Goal: Information Seeking & Learning: Compare options

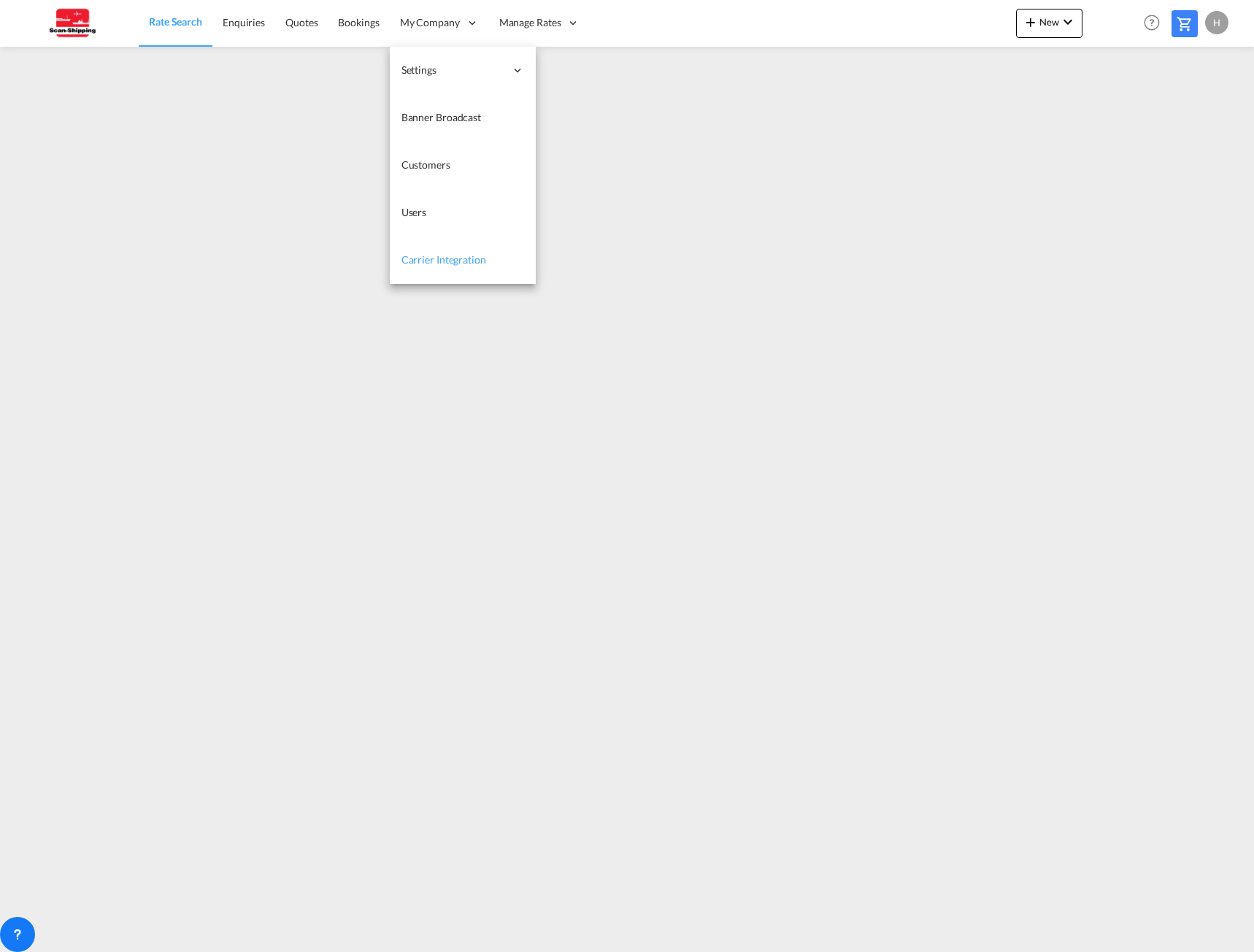
click at [439, 256] on span "Carrier Integration" at bounding box center [443, 259] width 85 height 13
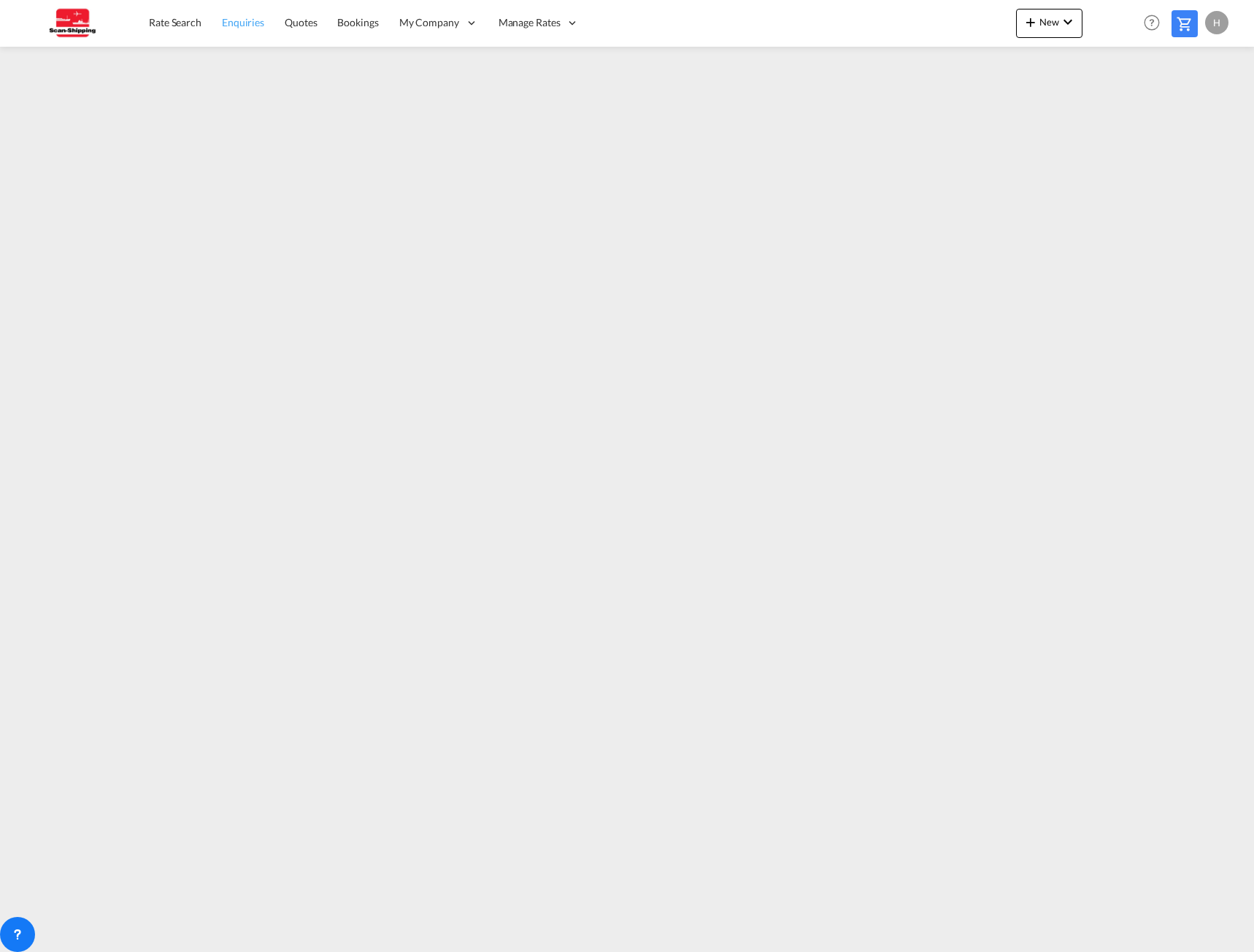
click at [239, 18] on span "Enquiries" at bounding box center [242, 21] width 42 height 13
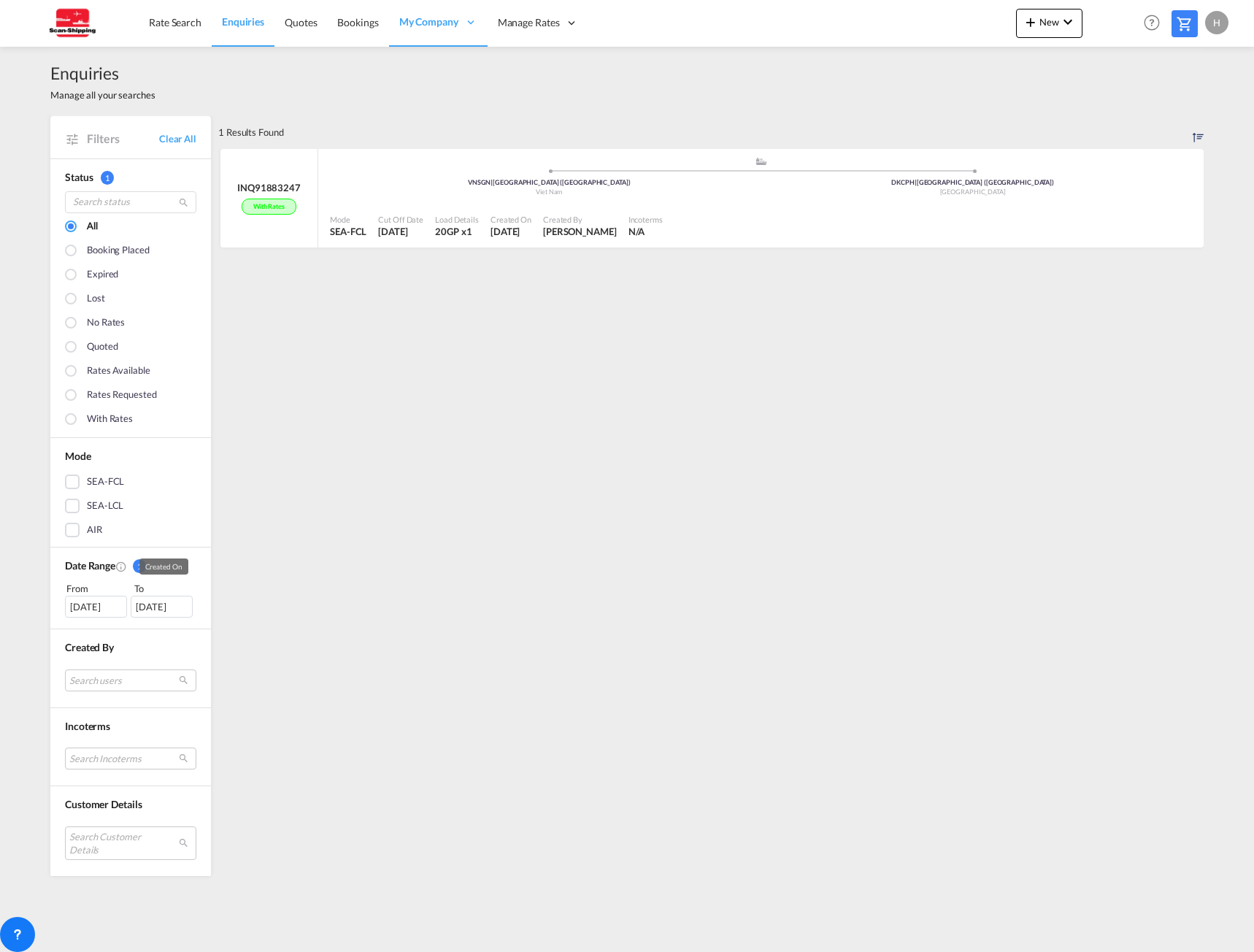
click at [124, 564] on md-icon "Created On" at bounding box center [121, 567] width 12 height 12
click at [139, 561] on span "1" at bounding box center [138, 566] width 13 height 14
click at [141, 567] on span "1" at bounding box center [138, 566] width 13 height 14
click at [303, 584] on div "1 Results Found INQ91883247 With rates .a{fill:#aaa8ad;} .a{fill:#aaa8ad;} VNSG…" at bounding box center [711, 495] width 985 height 760
click at [179, 138] on link "Clear All" at bounding box center [177, 138] width 37 height 13
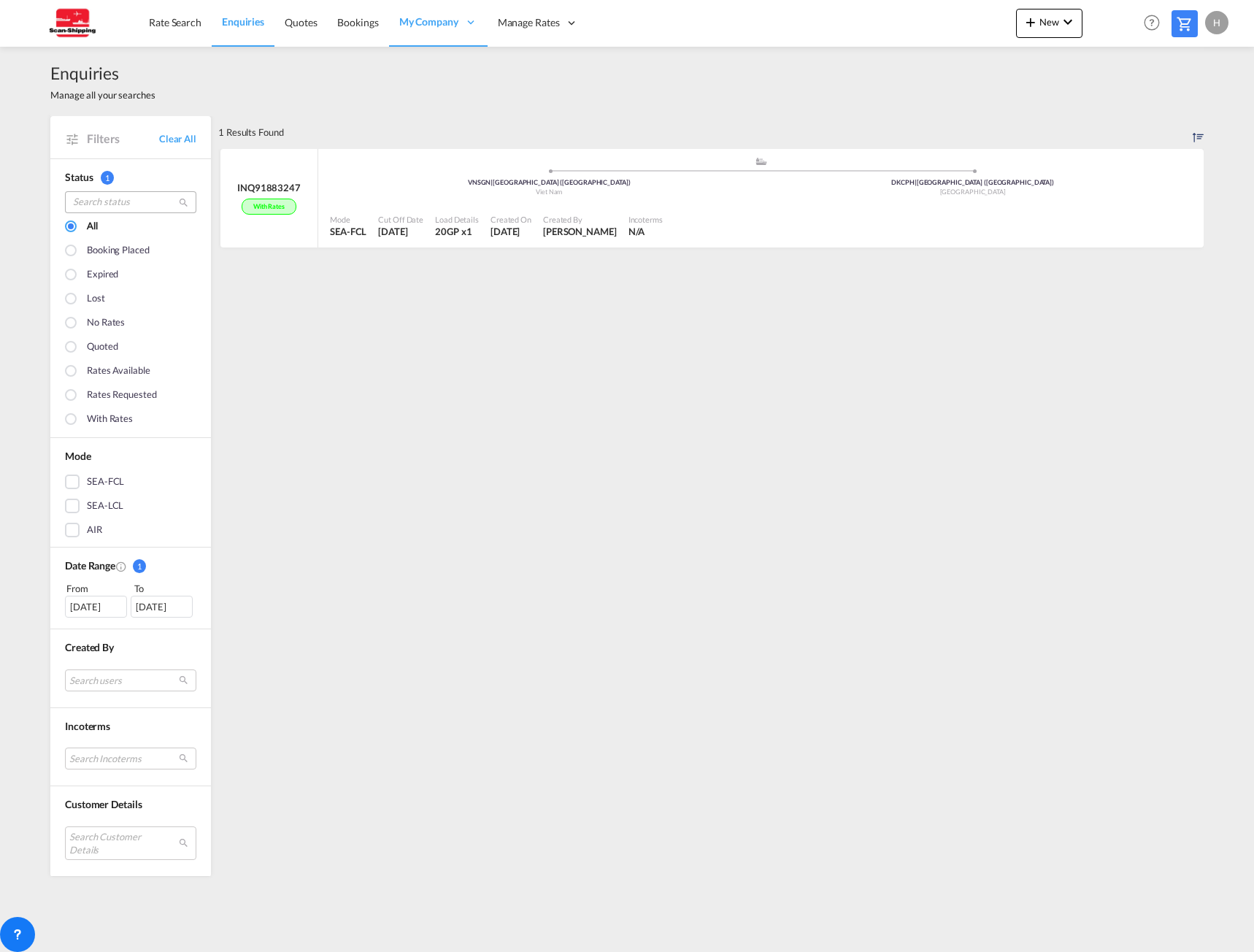
click at [99, 200] on div "Status 1 All Booking placed Expired Lost No rates Quoted Rates available Rates …" at bounding box center [130, 298] width 161 height 279
click at [111, 178] on span "1" at bounding box center [106, 177] width 13 height 14
click at [187, 16] on span "Rate Search" at bounding box center [175, 21] width 53 height 13
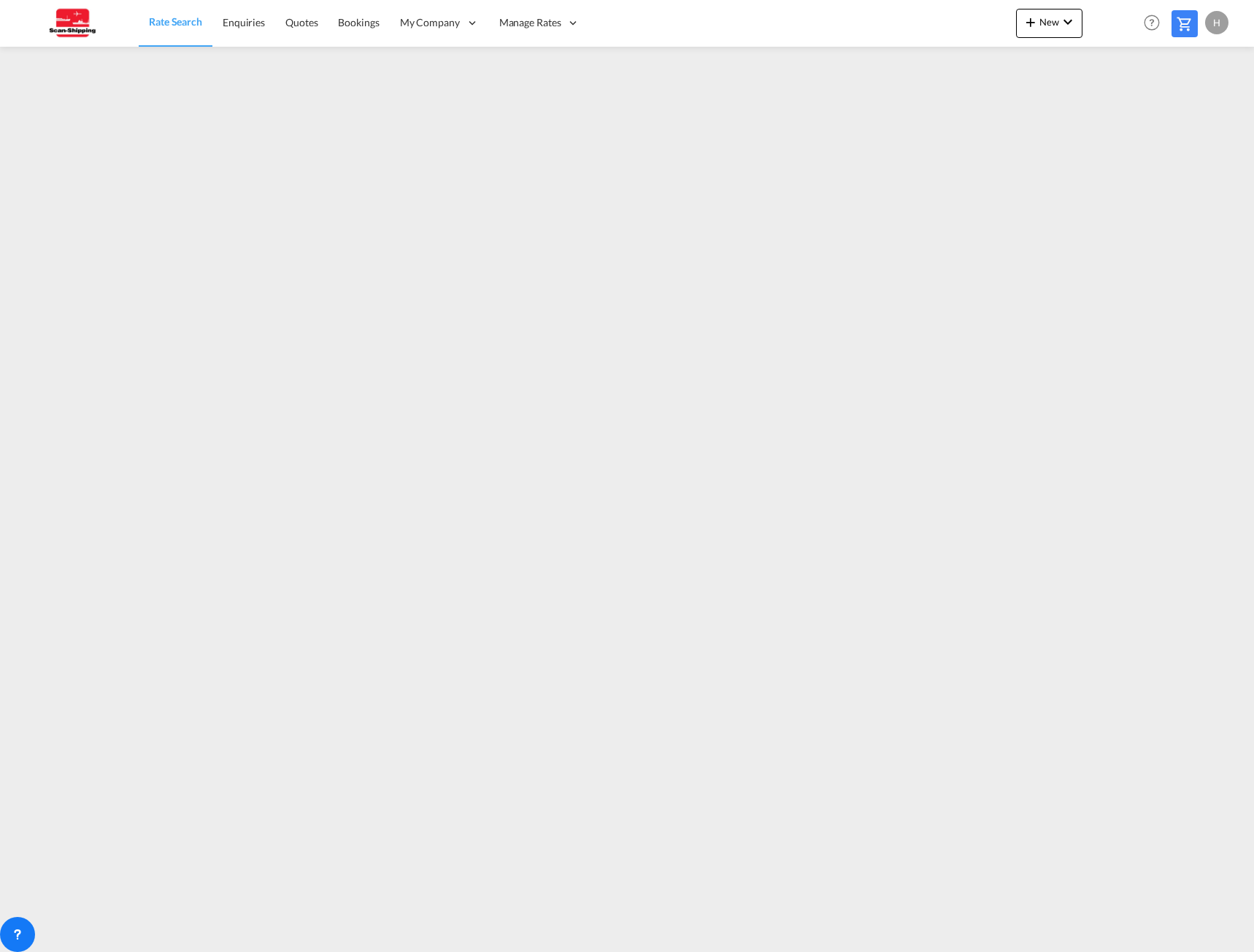
click at [138, 0] on link "Rate Search" at bounding box center [175, 22] width 74 height 48
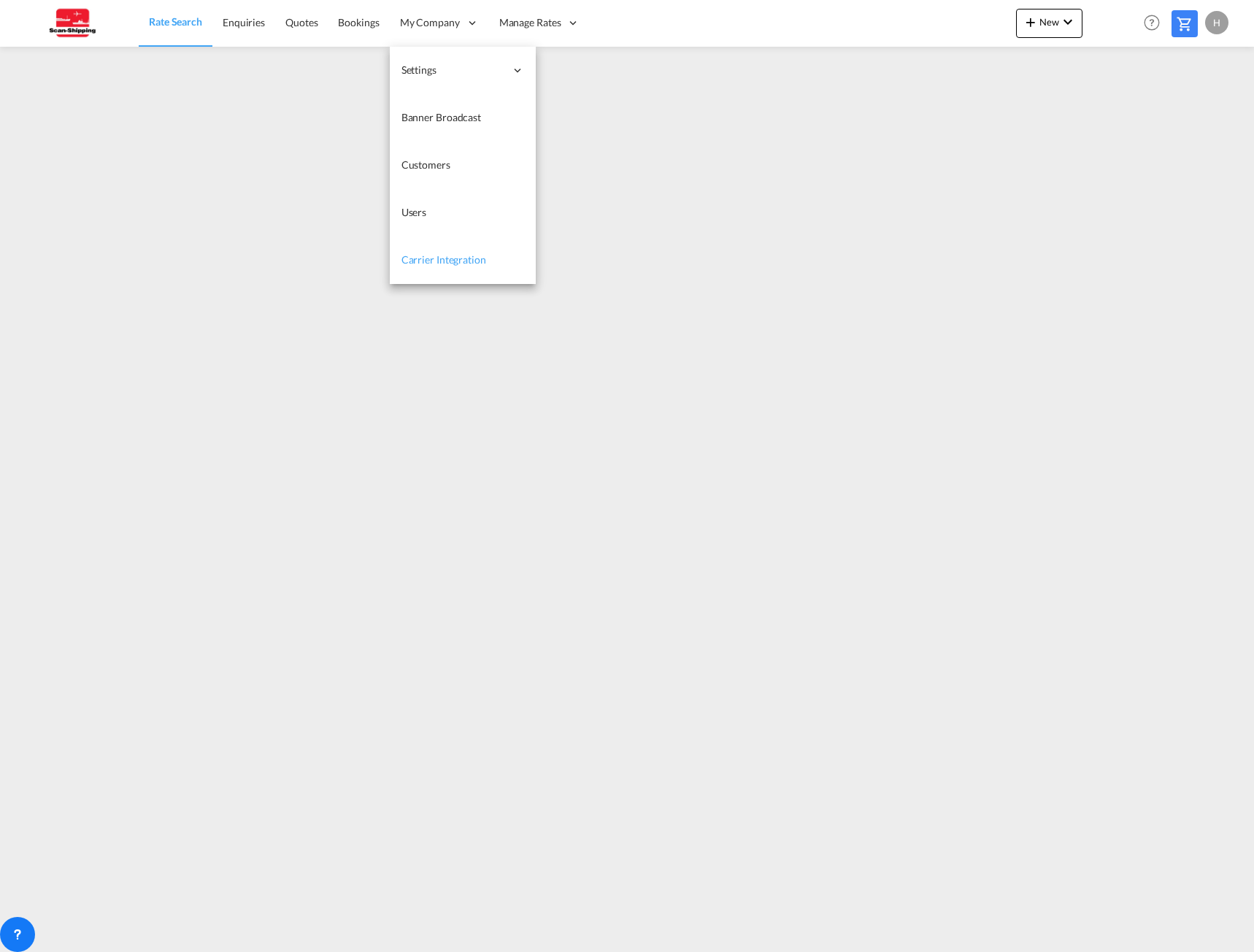
click at [433, 256] on span "Carrier Integration" at bounding box center [443, 259] width 85 height 13
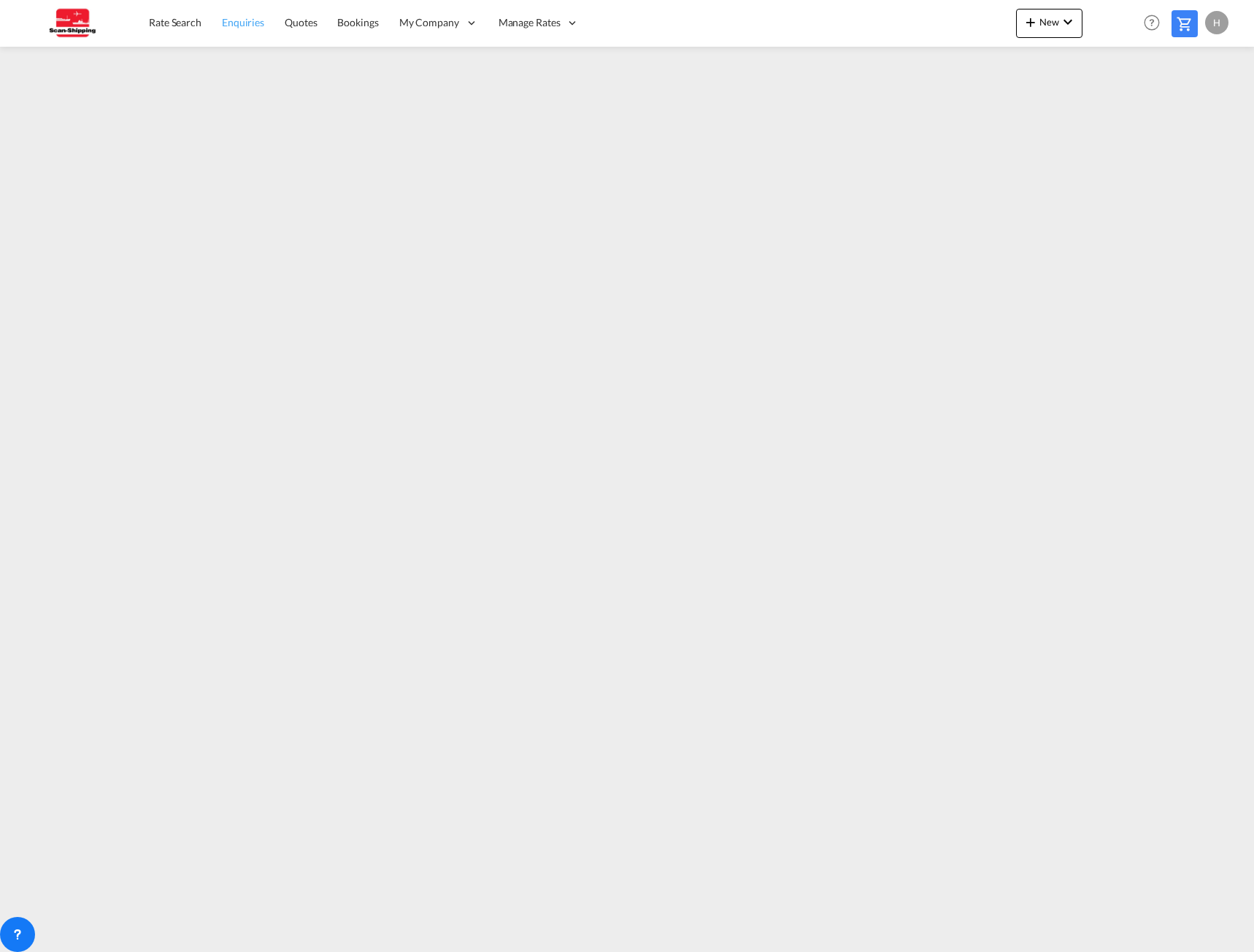
click at [246, 21] on span "Enquiries" at bounding box center [242, 21] width 42 height 13
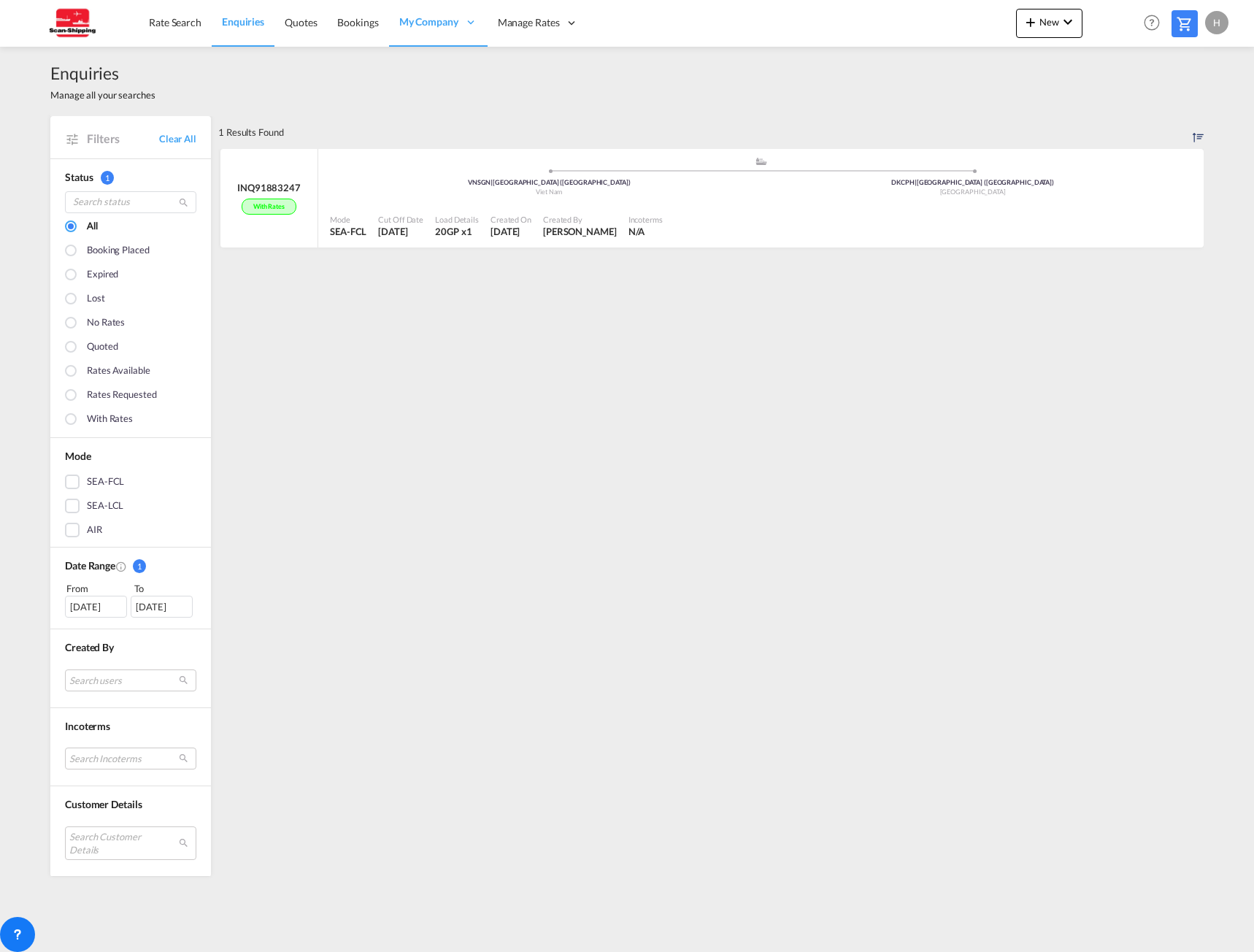
click at [635, 109] on div "Enquiries Manage all your searches" at bounding box center [627, 81] width 1154 height 69
